Goal: Task Accomplishment & Management: Complete application form

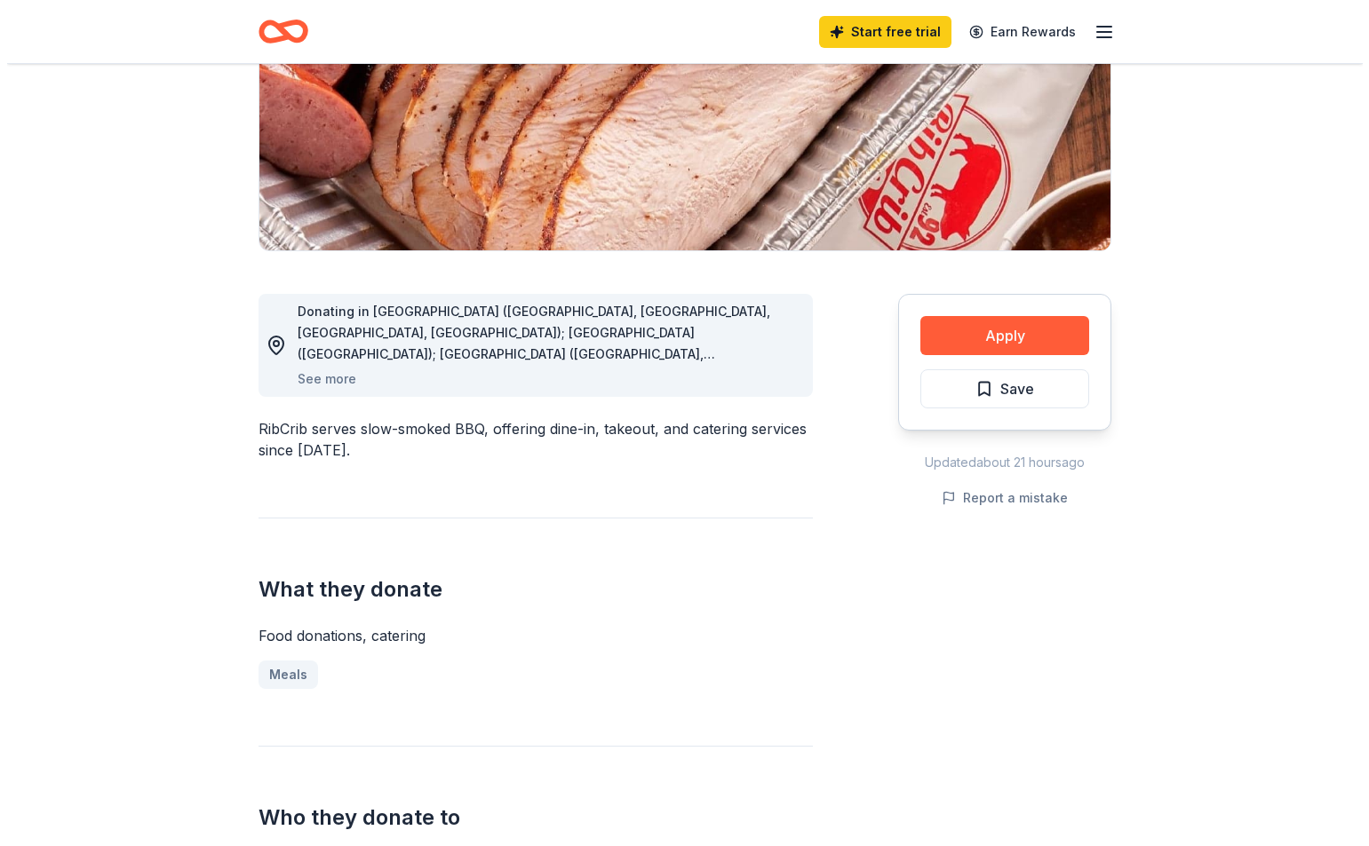
scroll to position [89, 0]
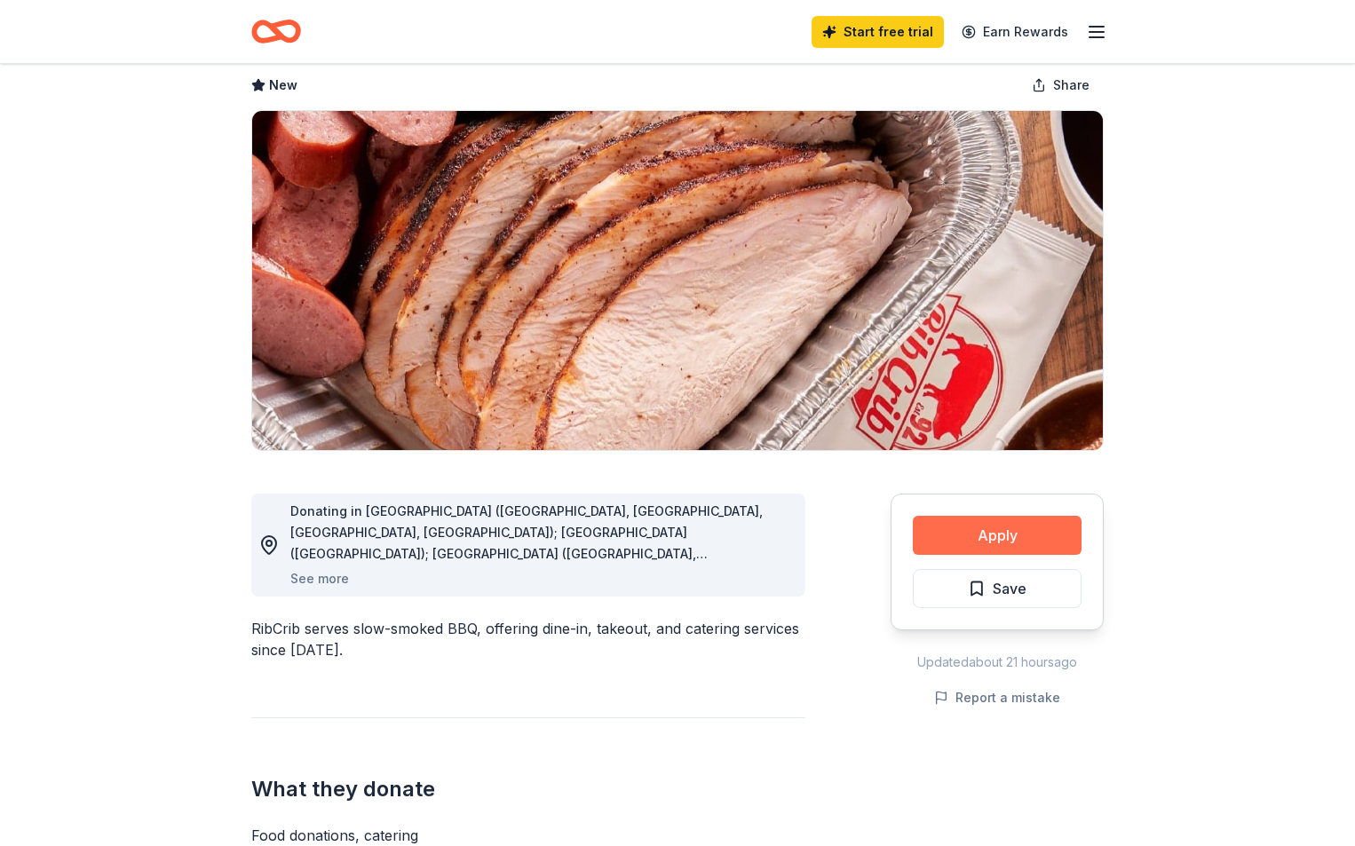
click at [1011, 534] on button "Apply" at bounding box center [997, 535] width 169 height 39
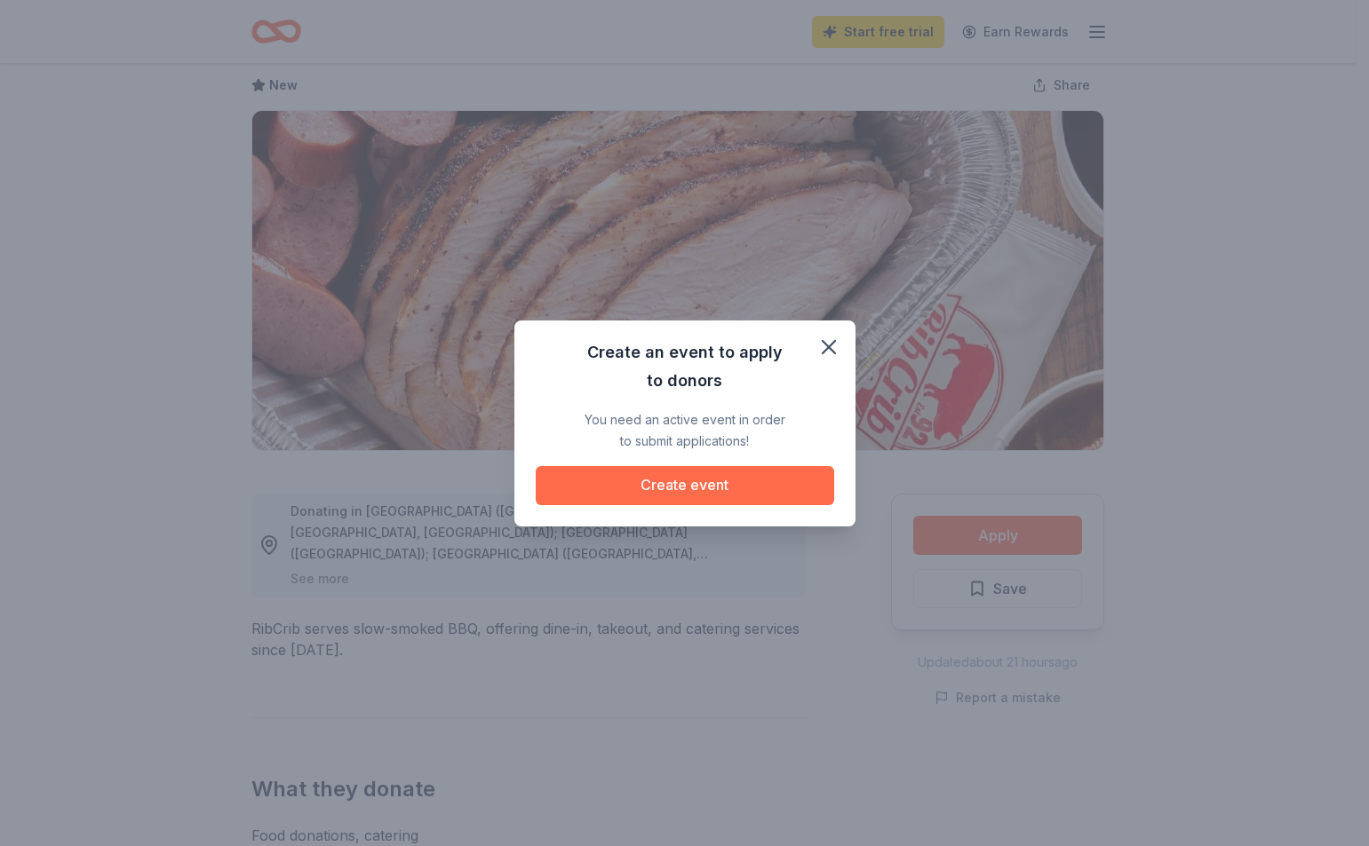
click at [735, 484] on button "Create event" at bounding box center [685, 485] width 298 height 39
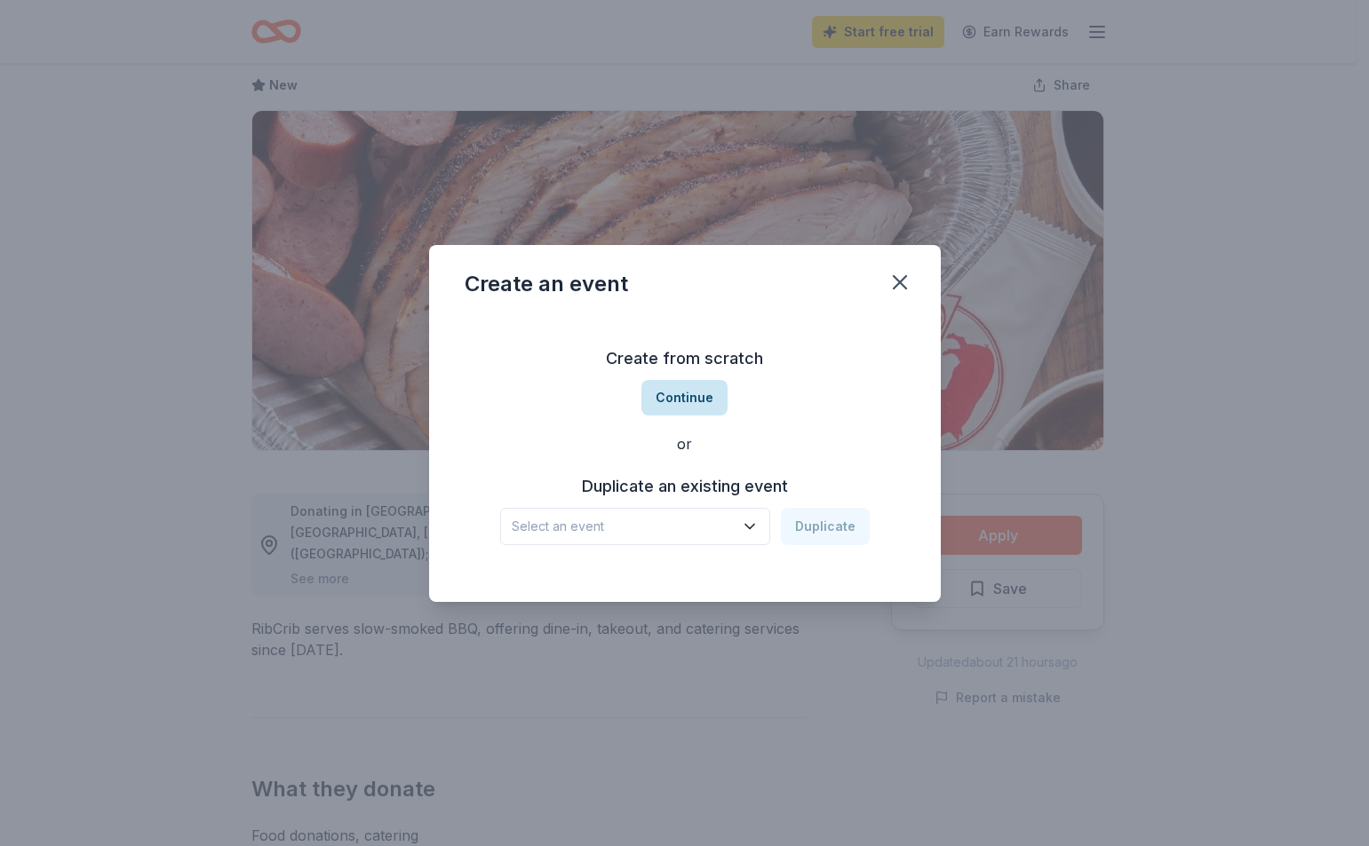
click at [697, 398] on button "Continue" at bounding box center [684, 398] width 86 height 36
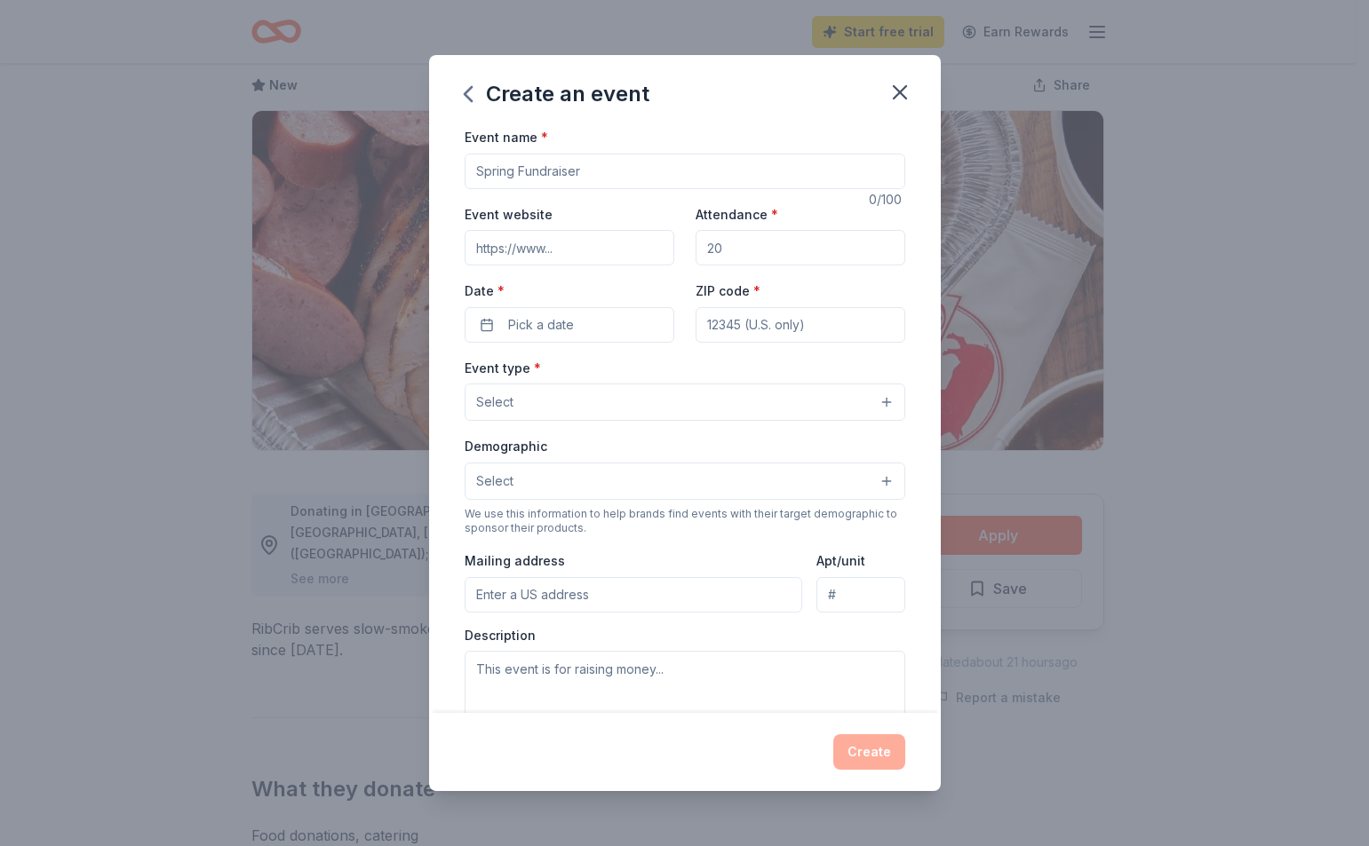
click at [626, 166] on input "Event name *" at bounding box center [684, 172] width 441 height 36
type input "Winter Wonderland Giveaway"
click at [736, 250] on input "Attendance *" at bounding box center [800, 248] width 210 height 36
type input "200"
click at [507, 250] on input "Event website" at bounding box center [569, 248] width 210 height 36
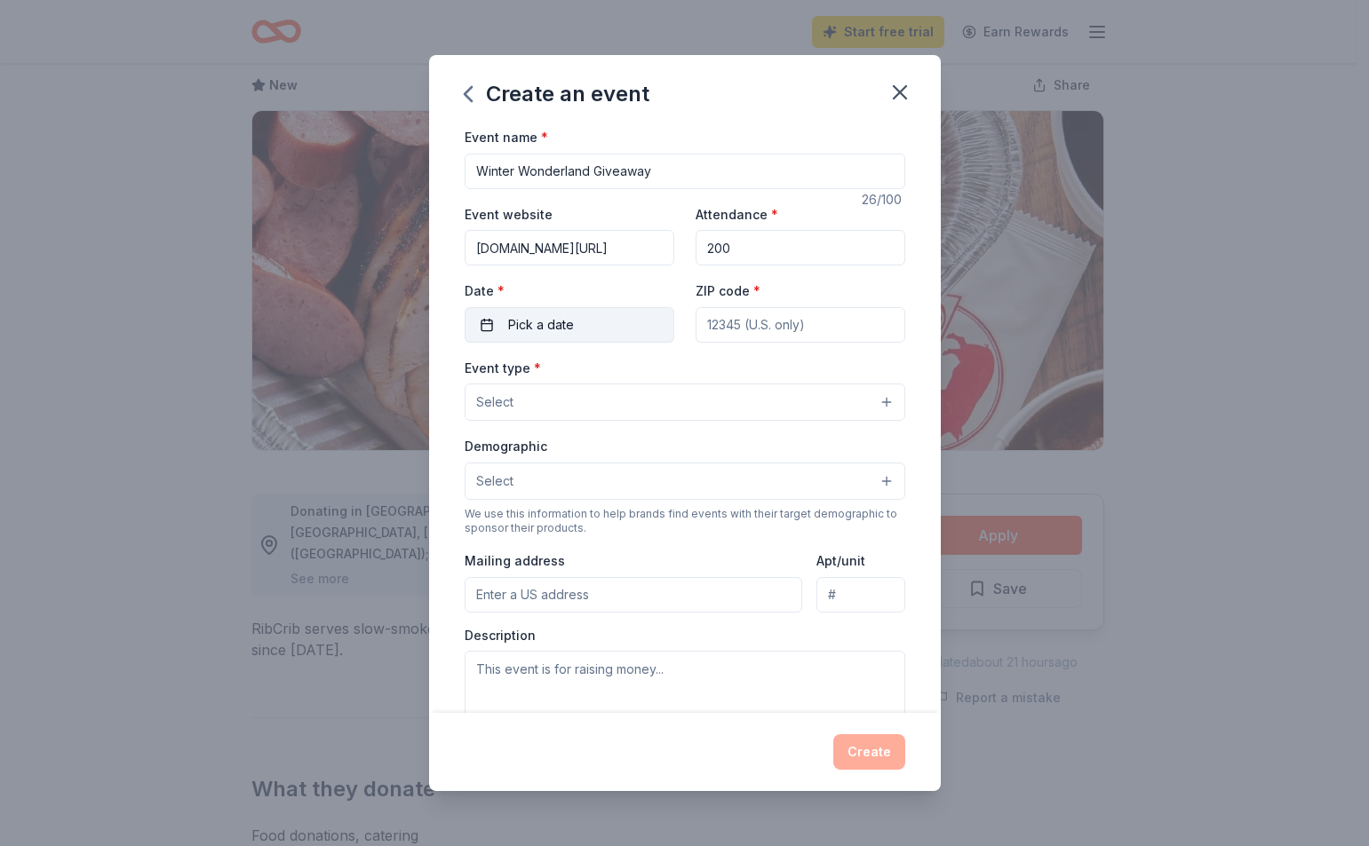
type input "[DOMAIN_NAME][URL]"
click at [539, 327] on span "Pick a date" at bounding box center [541, 324] width 66 height 21
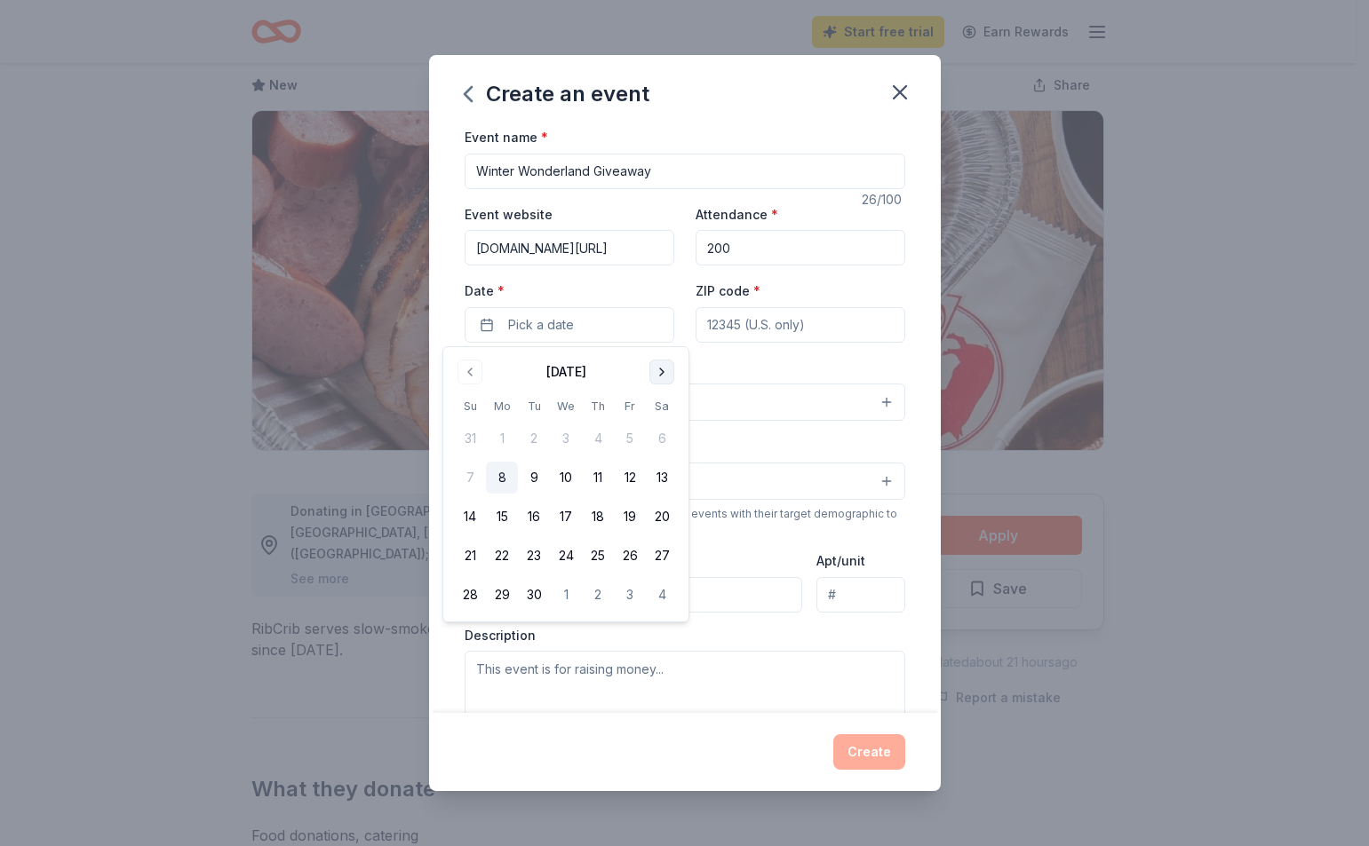
click at [670, 370] on button "Go to next month" at bounding box center [661, 372] width 25 height 25
click at [663, 439] on button "6" at bounding box center [662, 439] width 32 height 32
click at [752, 329] on input "ZIP code *" at bounding box center [800, 325] width 210 height 36
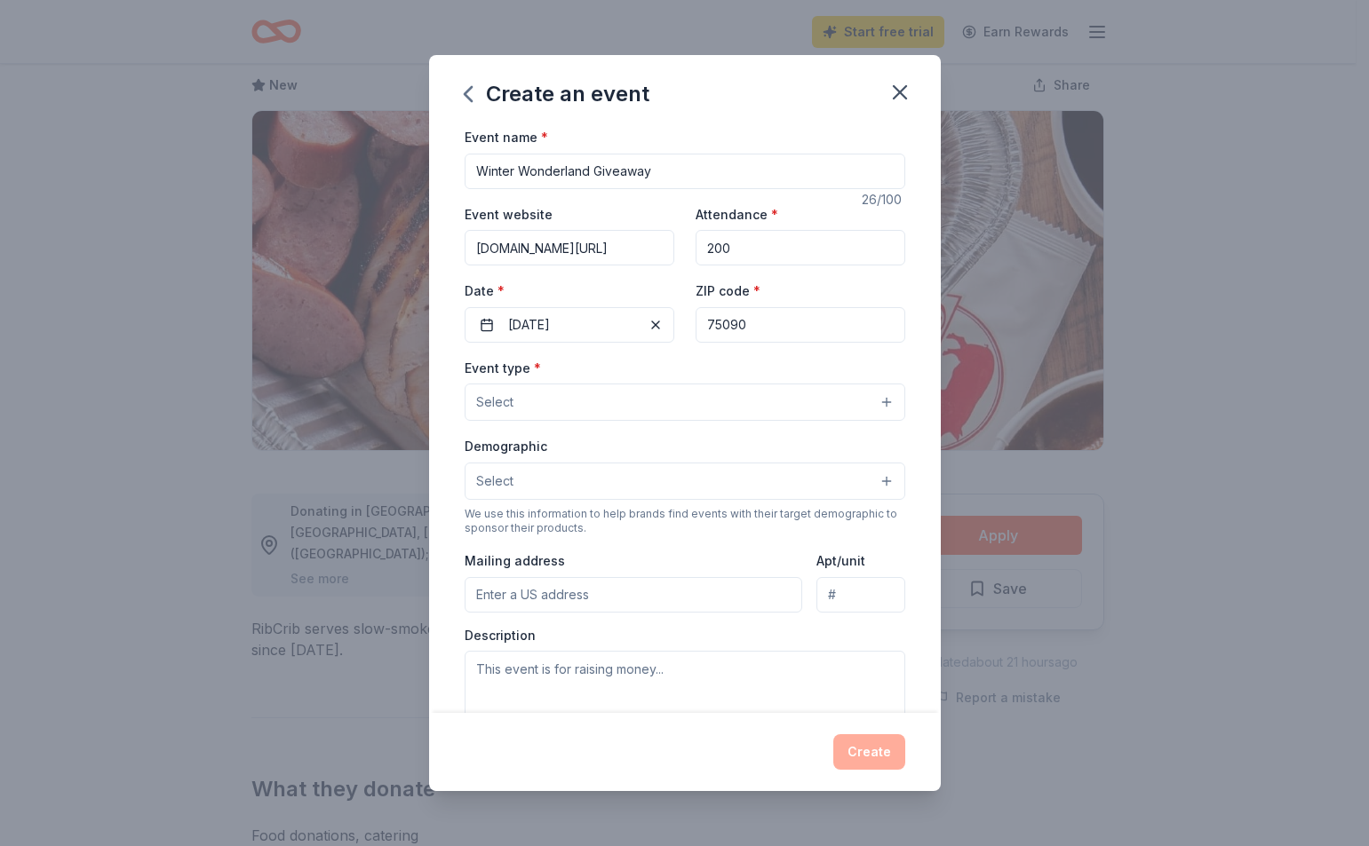
type input "75090"
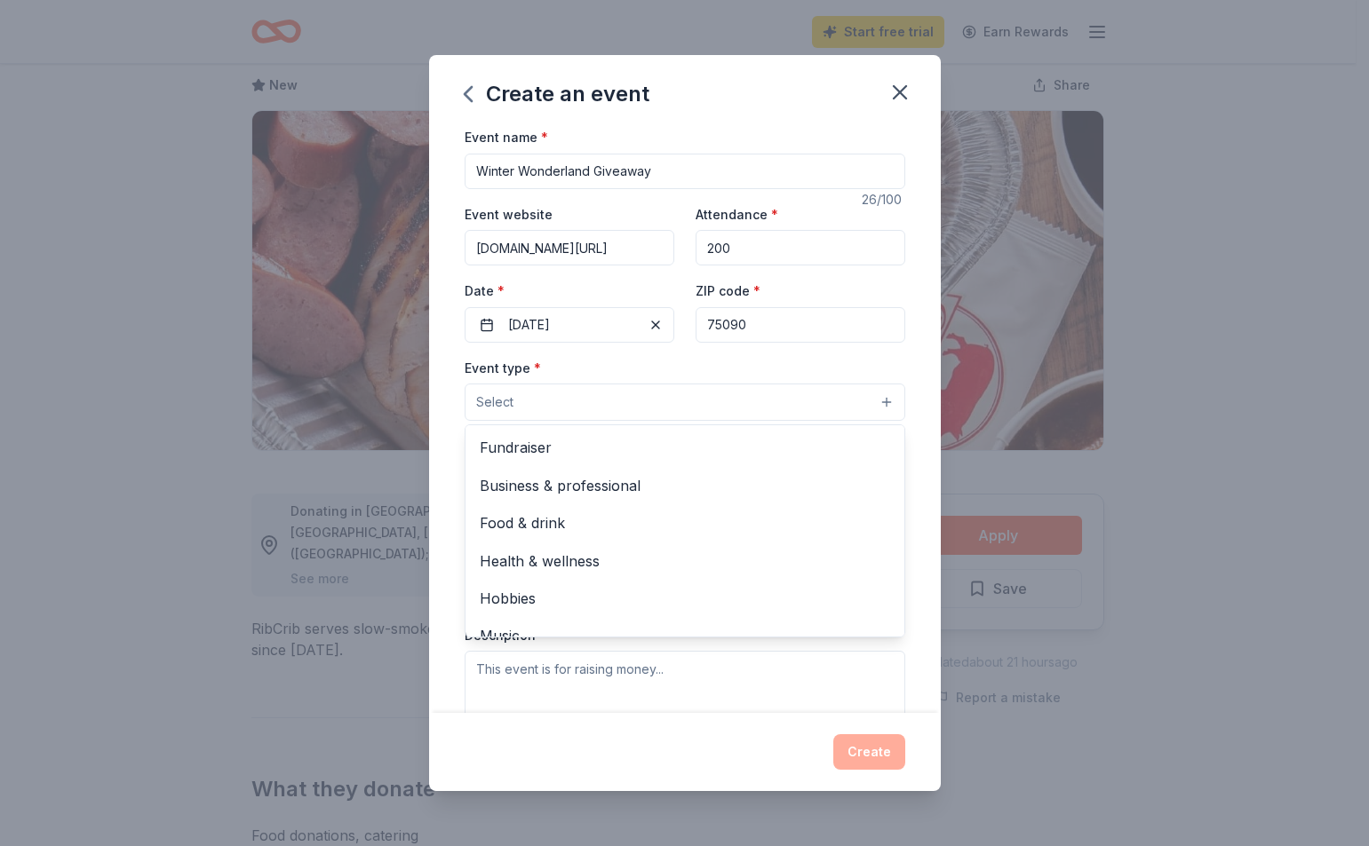
click at [782, 399] on button "Select" at bounding box center [684, 402] width 441 height 37
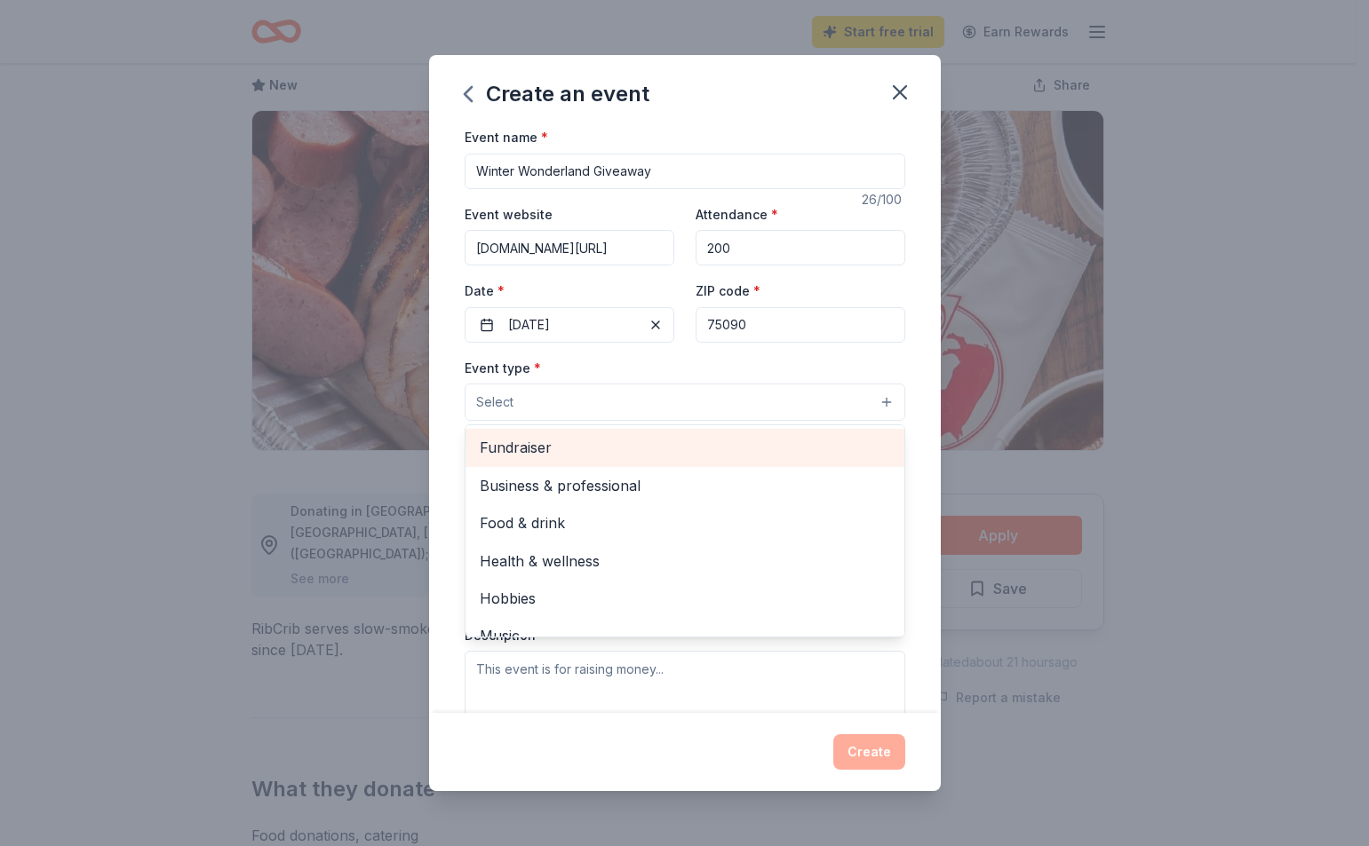
click at [820, 449] on span "Fundraiser" at bounding box center [685, 447] width 410 height 23
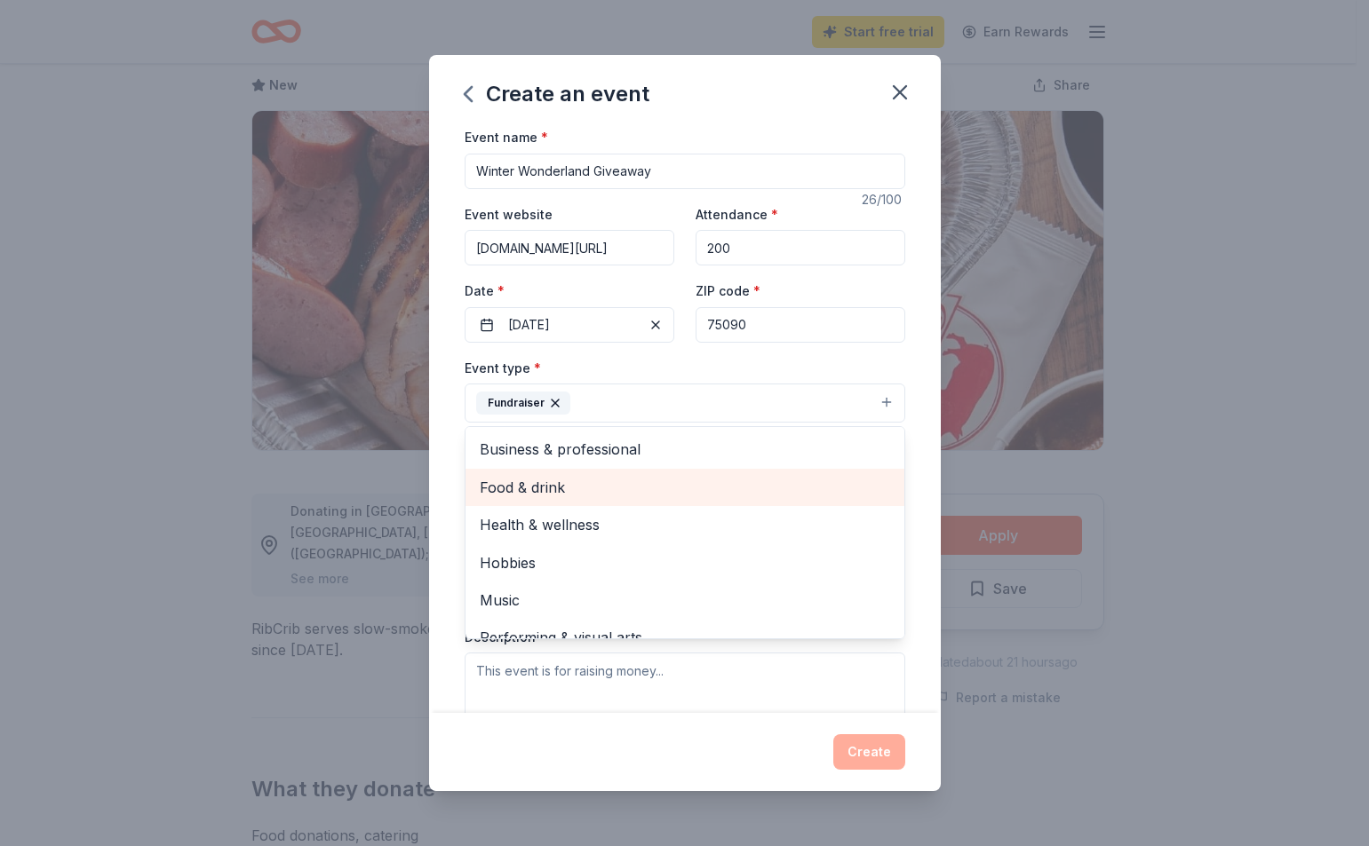
scroll to position [21, 0]
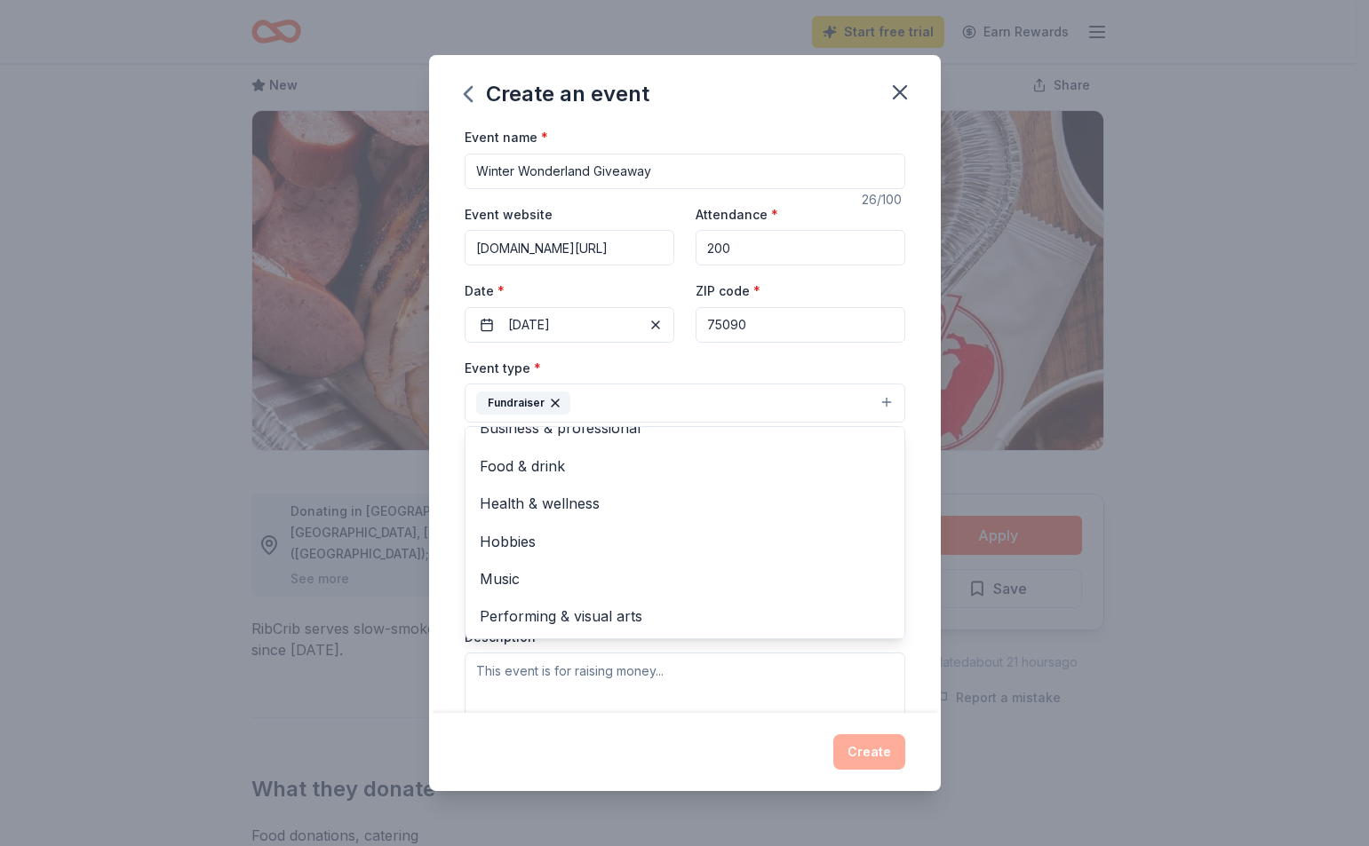
click at [900, 655] on div "Event name * Winter Wonderland Giveaway 26 /100 Event website [DOMAIN_NAME][URL…" at bounding box center [685, 419] width 512 height 587
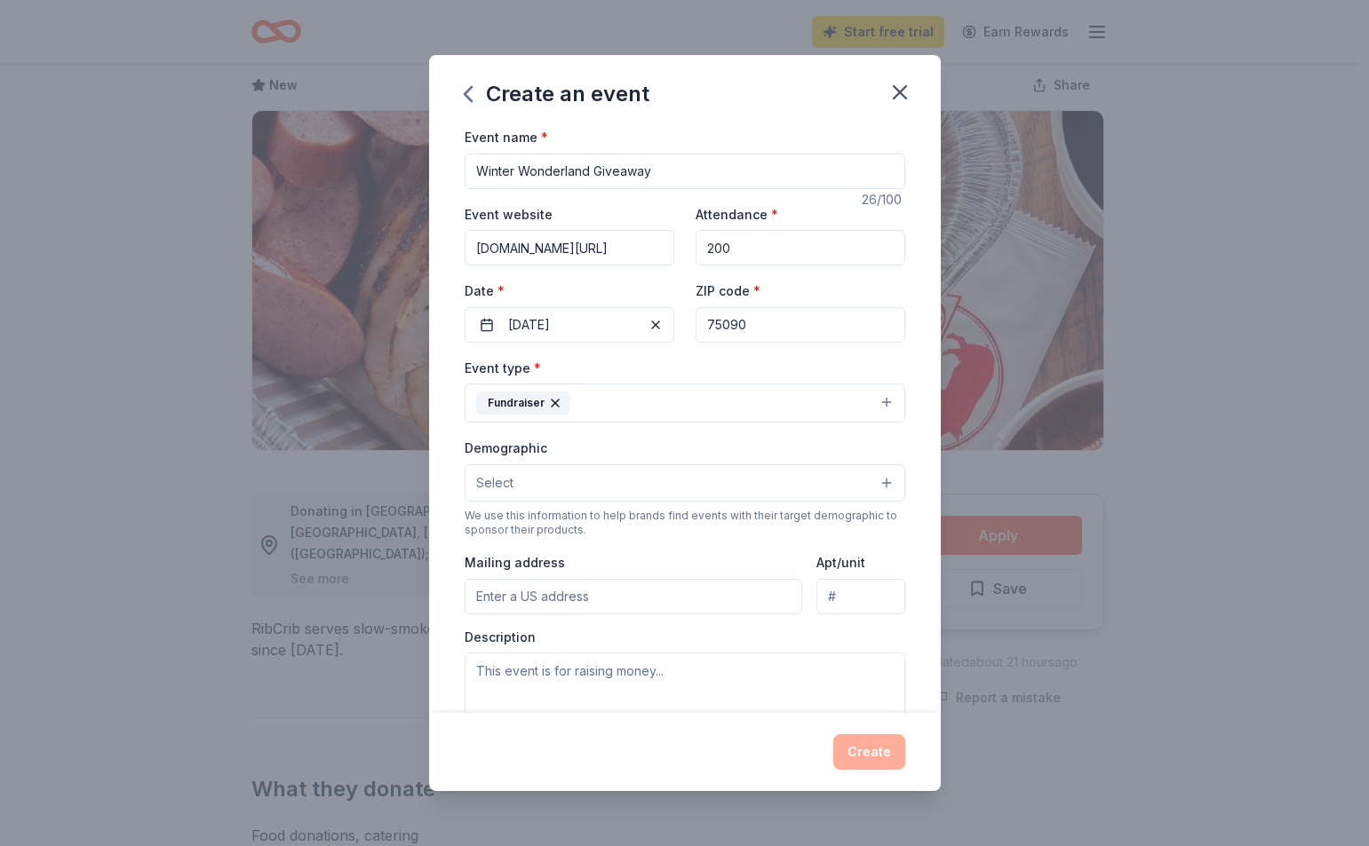
click at [870, 478] on button "Select" at bounding box center [684, 482] width 441 height 37
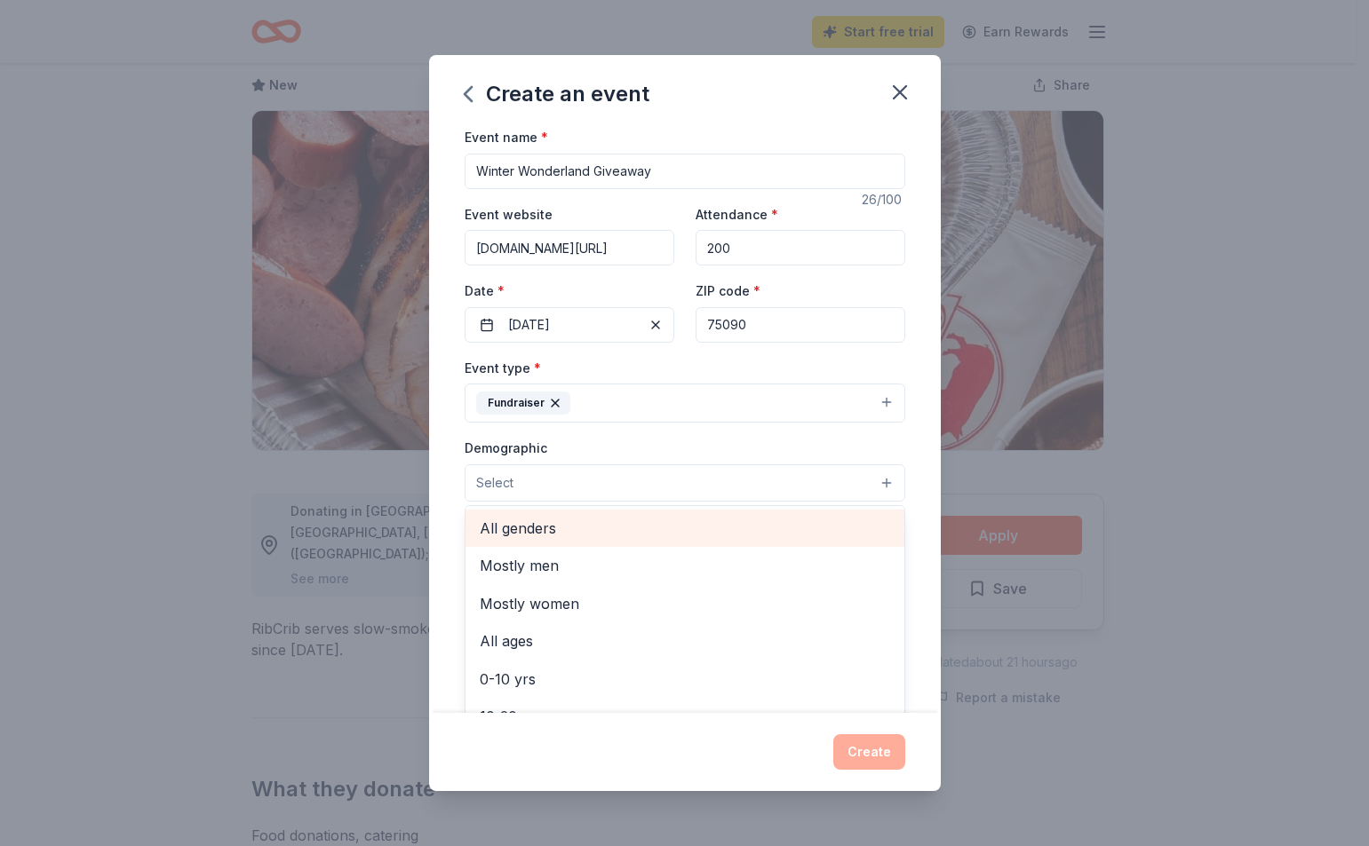
click at [821, 522] on span "All genders" at bounding box center [685, 528] width 410 height 23
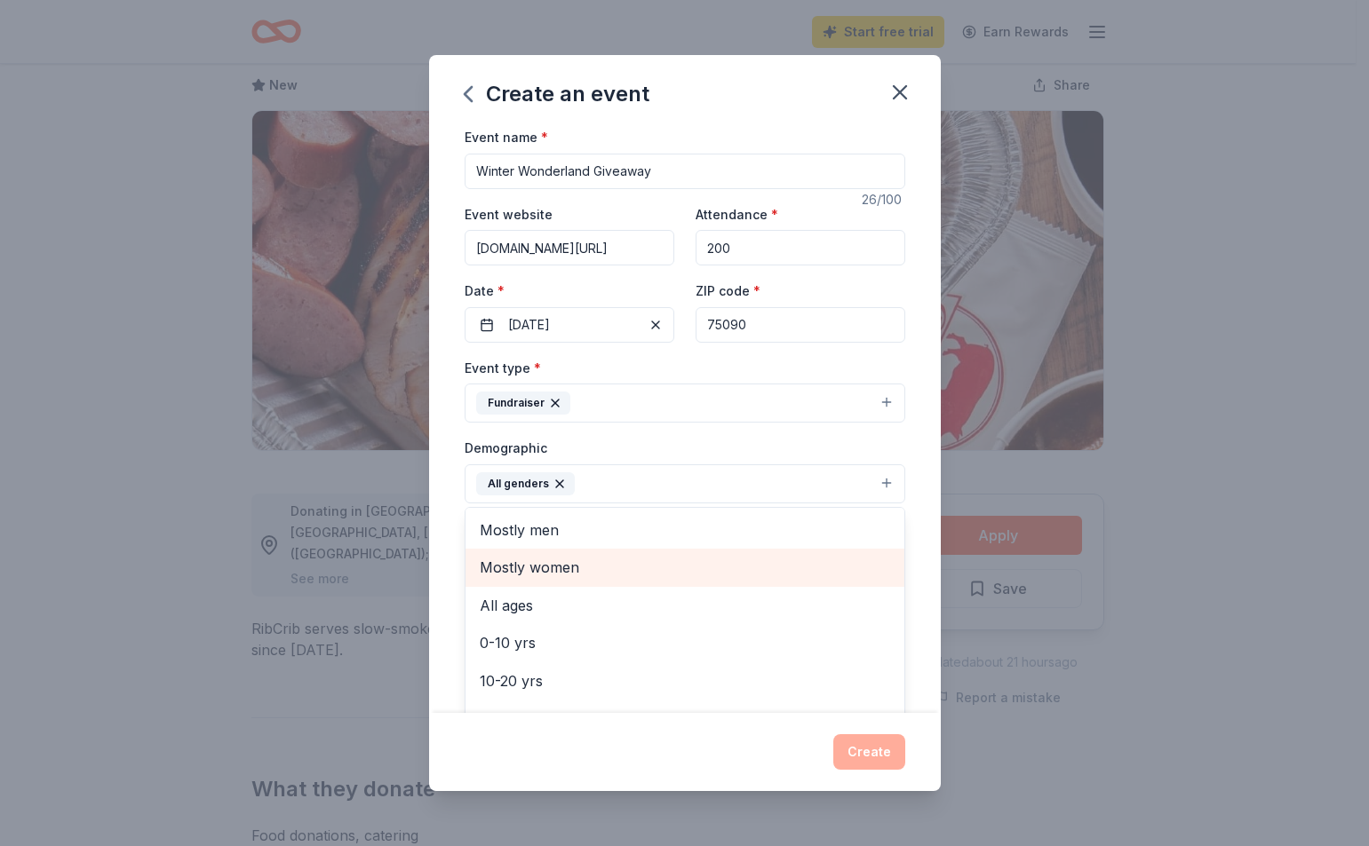
click at [802, 562] on span "Mostly women" at bounding box center [685, 567] width 410 height 23
click at [712, 568] on span "All ages" at bounding box center [685, 567] width 410 height 23
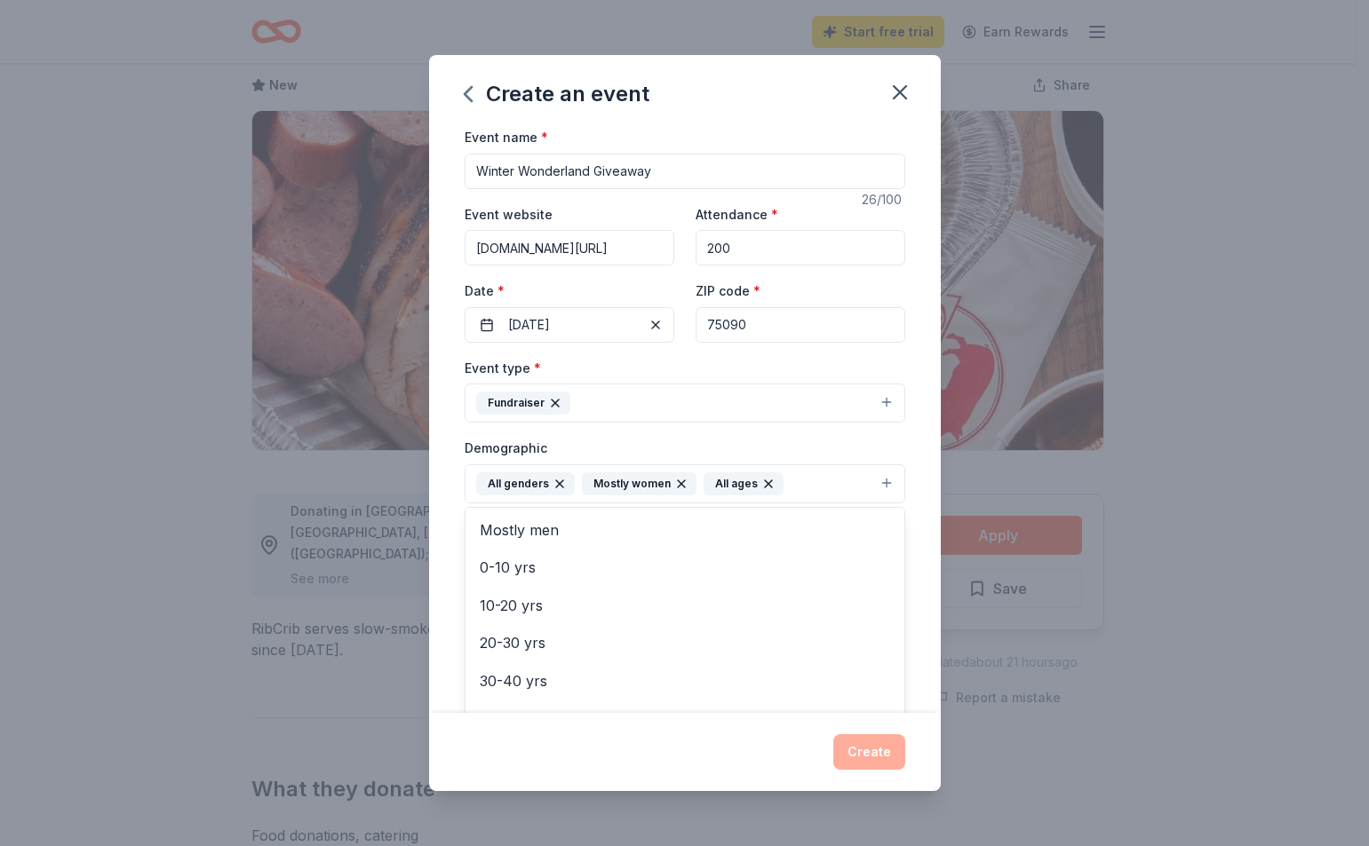
click at [901, 541] on div "Event name * Winter Wonderland Giveaway 26 /100 Event website [DOMAIN_NAME][URL…" at bounding box center [685, 419] width 512 height 587
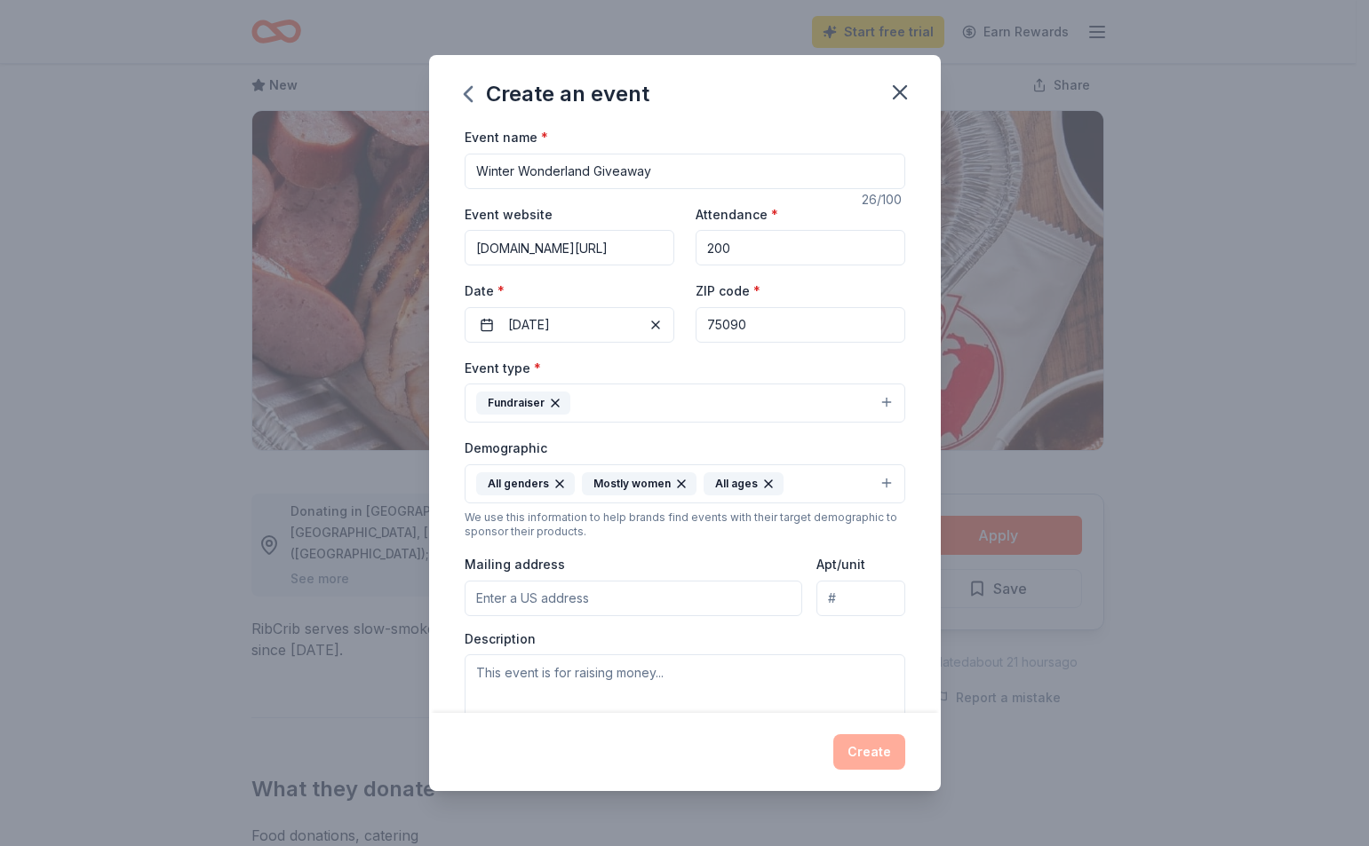
click at [631, 599] on input "Mailing address" at bounding box center [633, 599] width 338 height 36
click at [1276, 702] on div "Create an event Event name * Winter Wonderland Giveaway 26 /100 Event website […" at bounding box center [684, 423] width 1369 height 846
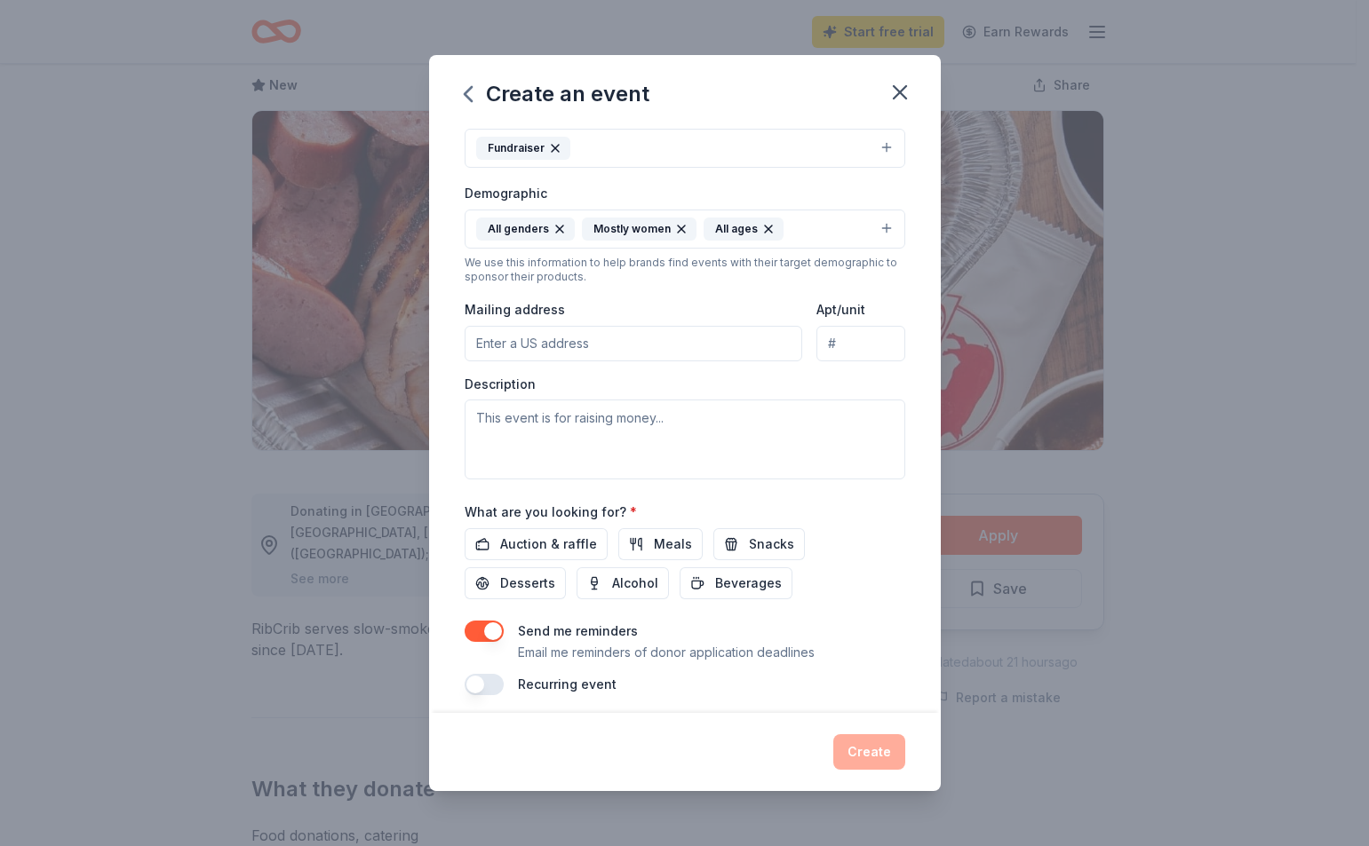
scroll to position [266, 0]
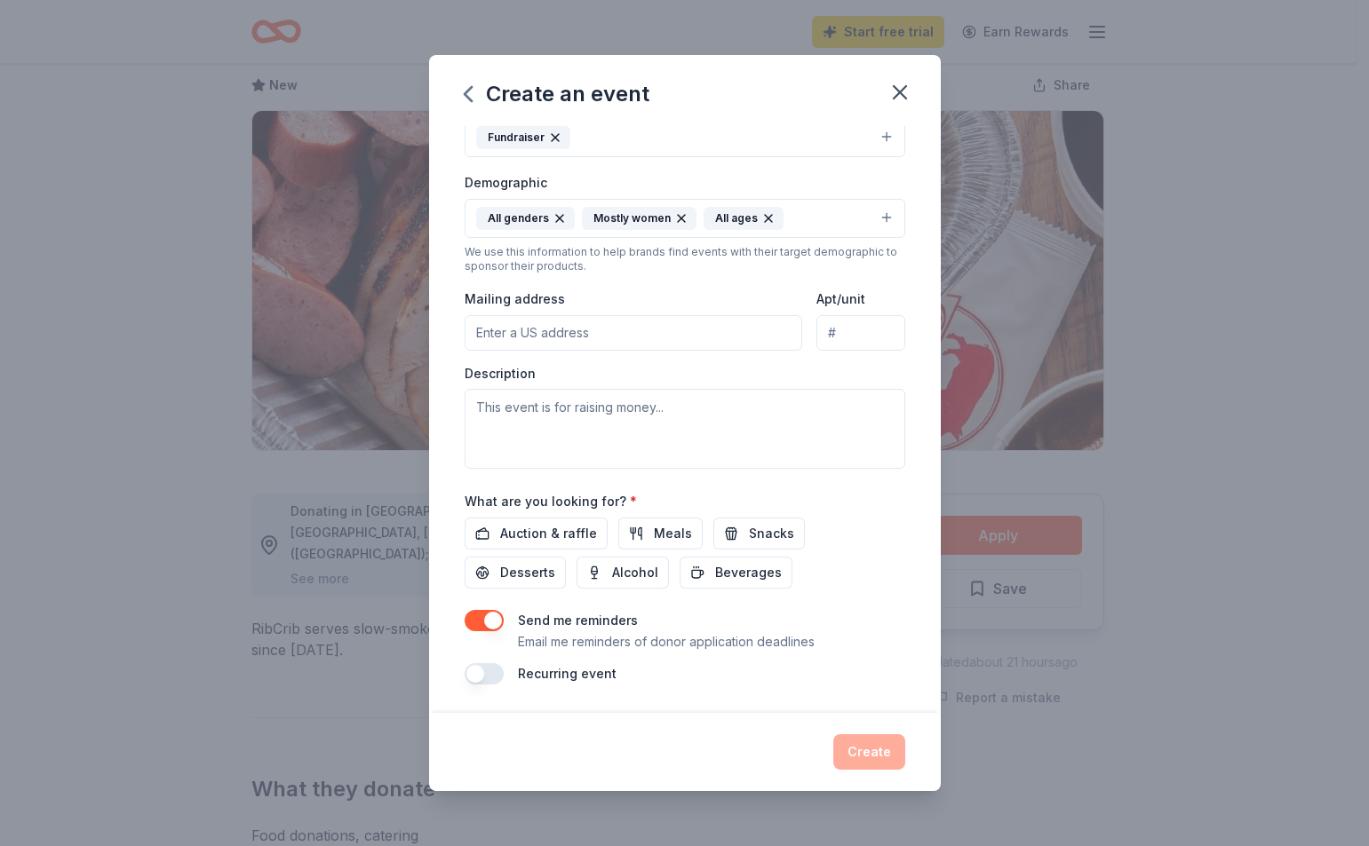
click at [486, 674] on button "button" at bounding box center [483, 673] width 39 height 21
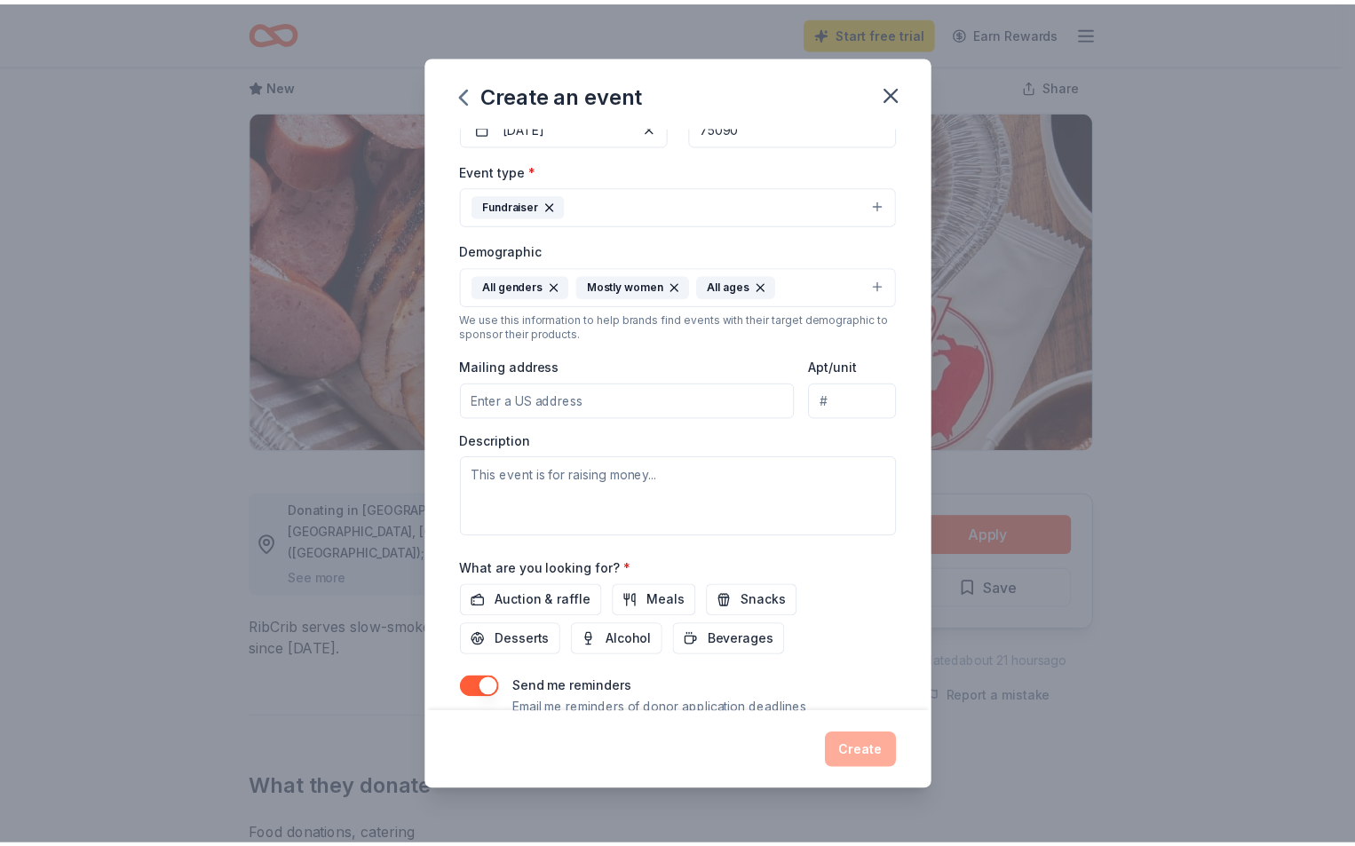
scroll to position [152, 0]
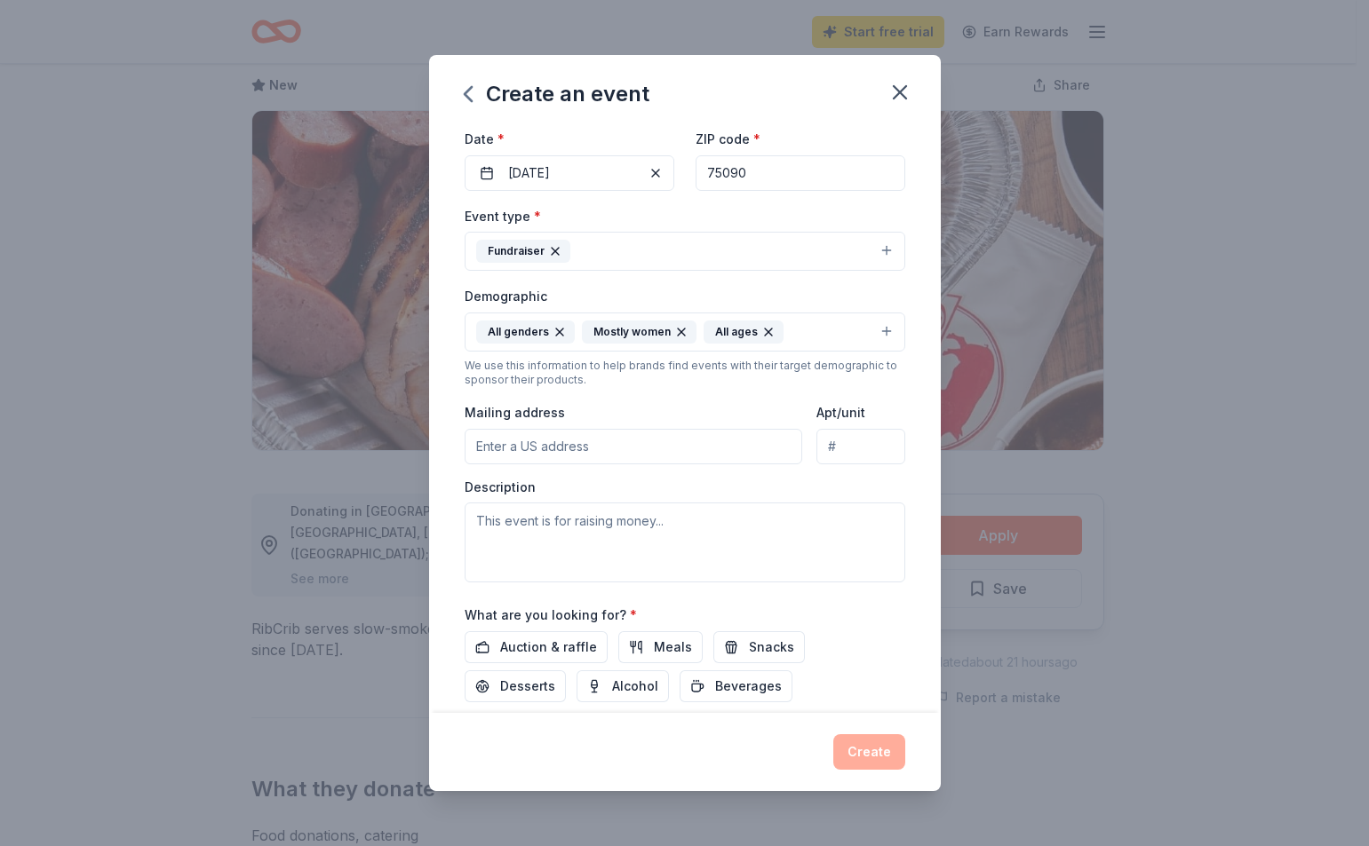
click at [545, 445] on input "Mailing address" at bounding box center [633, 447] width 338 height 36
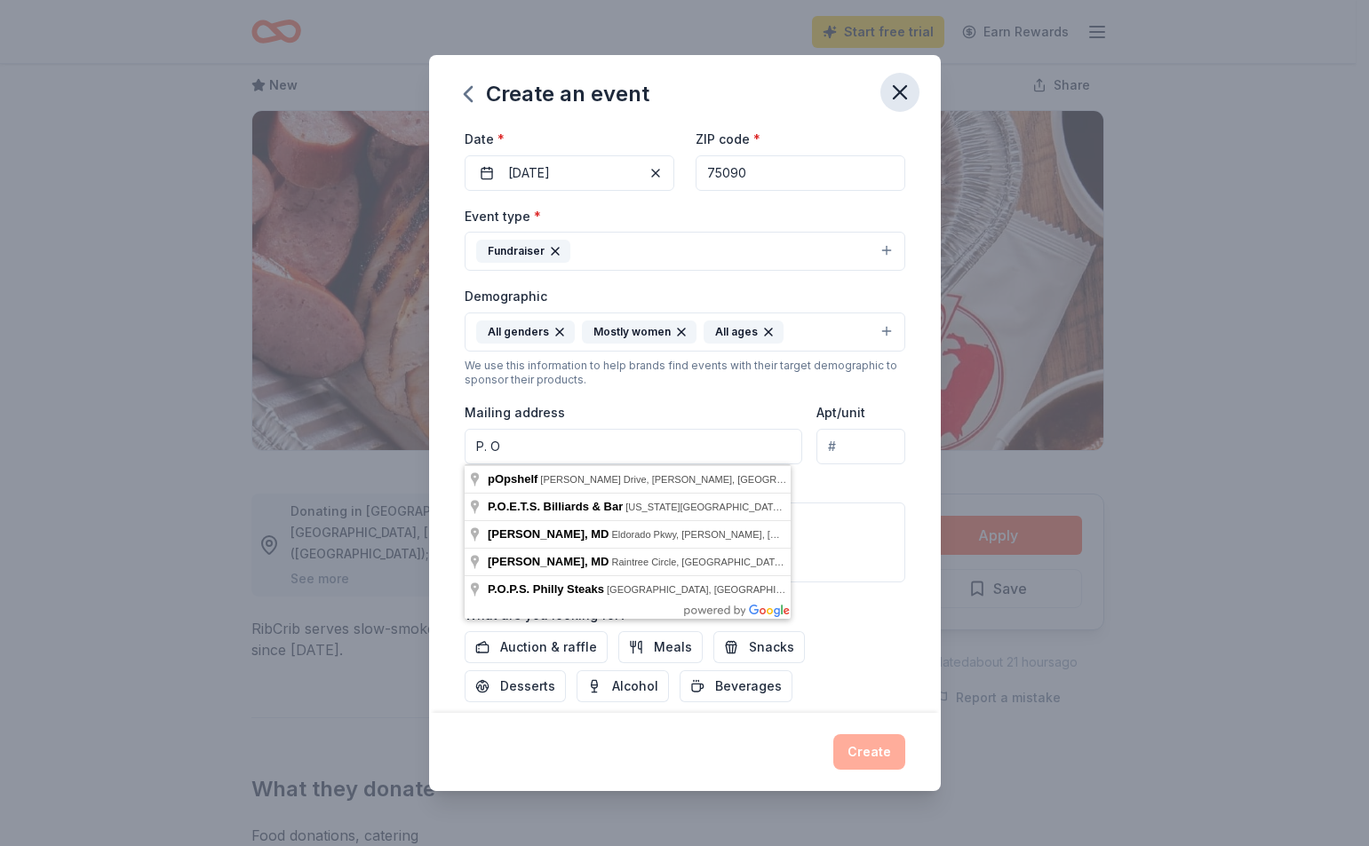
type input "P. O"
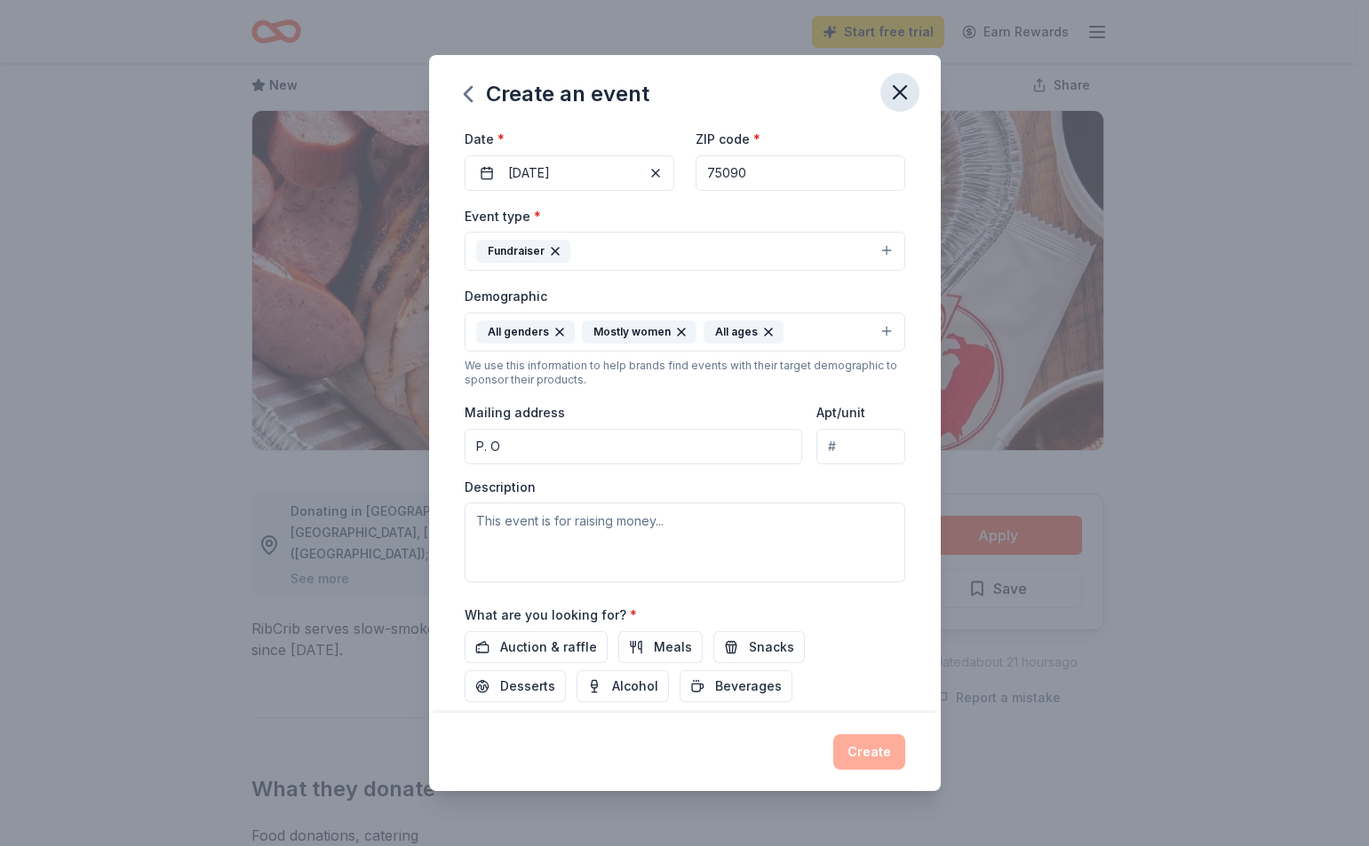
click at [900, 90] on icon "button" at bounding box center [899, 92] width 25 height 25
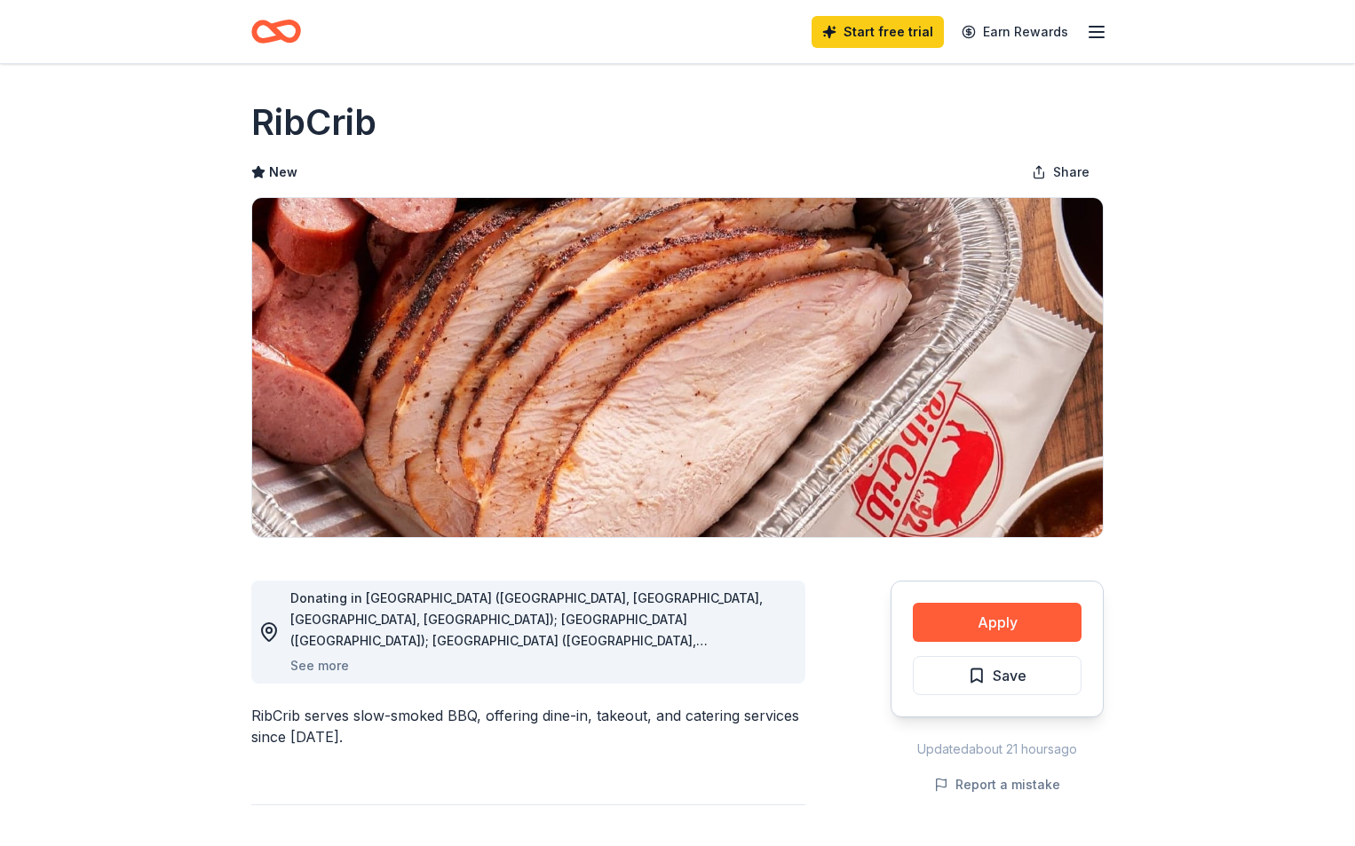
scroll to position [0, 0]
